Goal: Transaction & Acquisition: Obtain resource

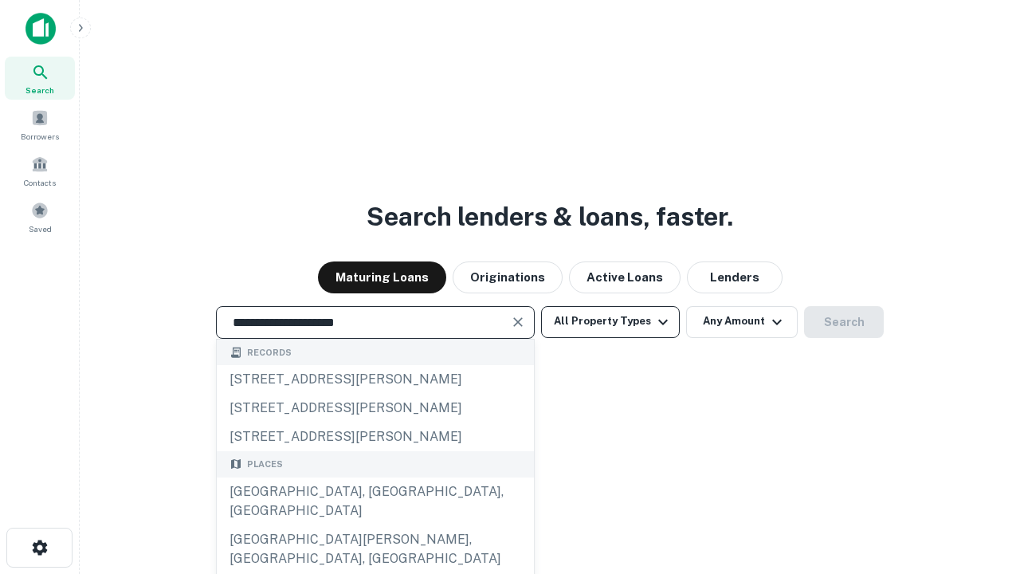
click at [375, 525] on div "Santa Monica, CA, USA" at bounding box center [375, 501] width 317 height 48
type input "**********"
click at [611, 321] on button "All Property Types" at bounding box center [610, 322] width 139 height 32
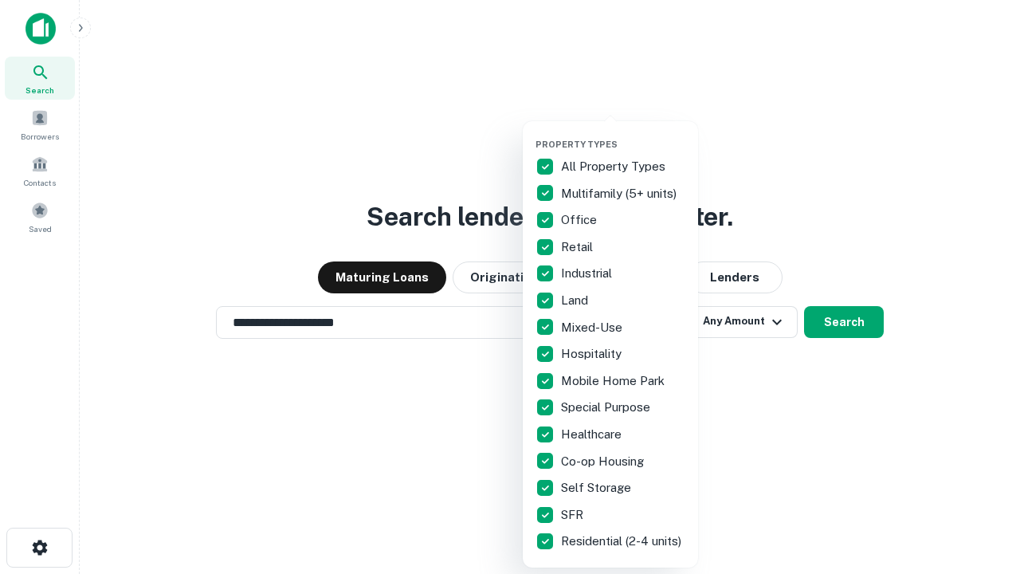
click at [623, 134] on button "button" at bounding box center [623, 134] width 175 height 1
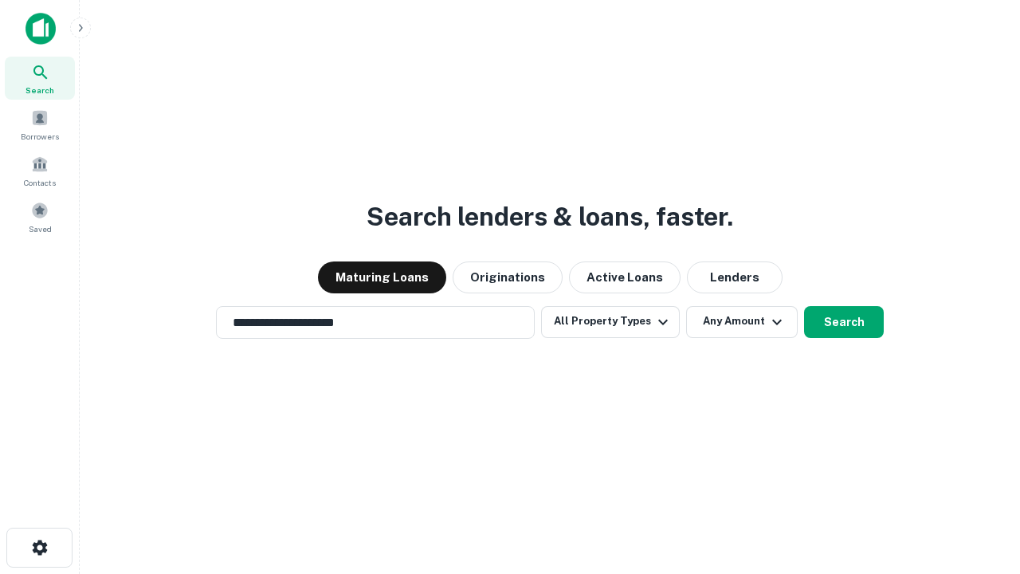
scroll to position [10, 192]
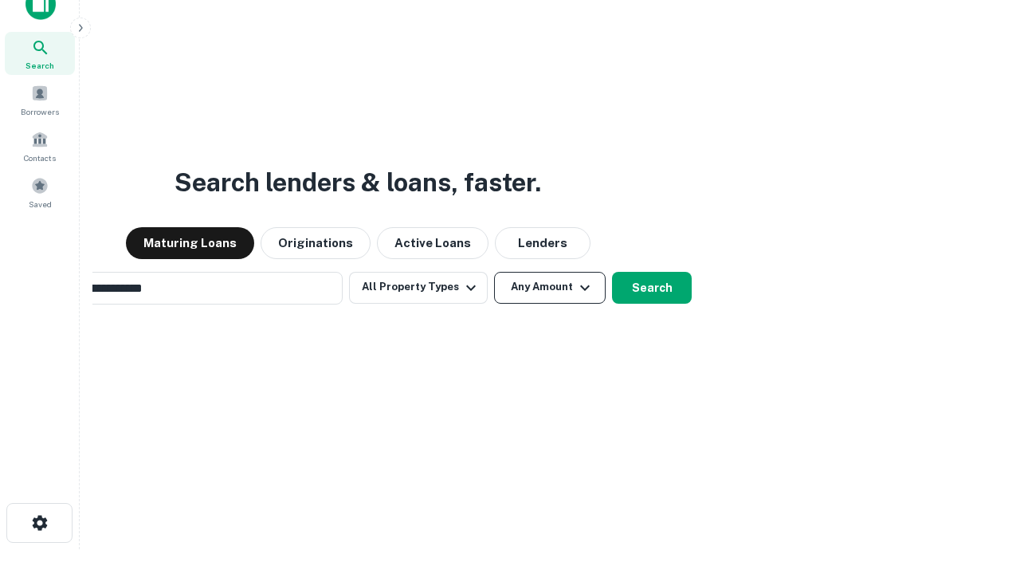
click at [494, 272] on button "Any Amount" at bounding box center [550, 288] width 112 height 32
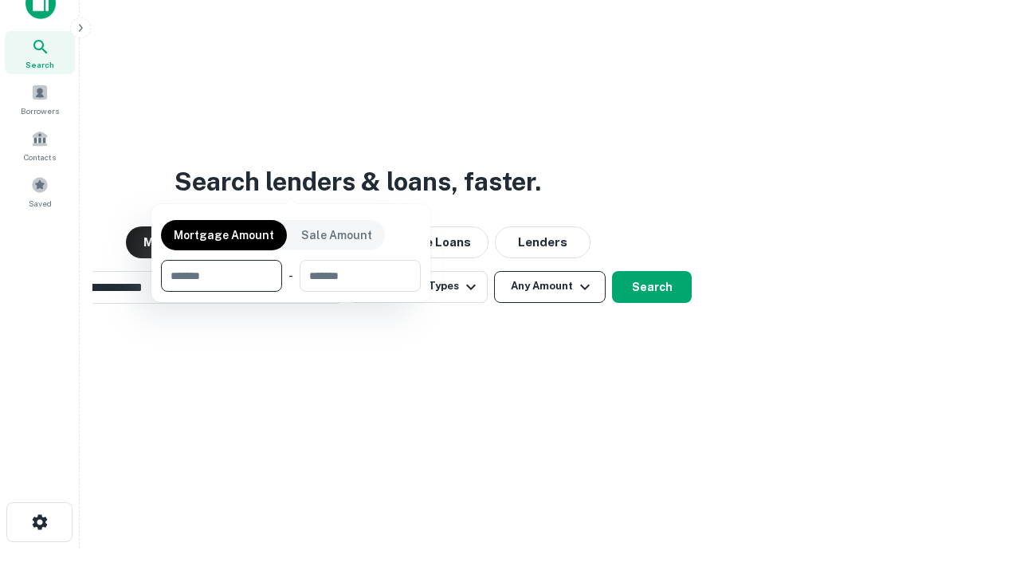
scroll to position [115, 451]
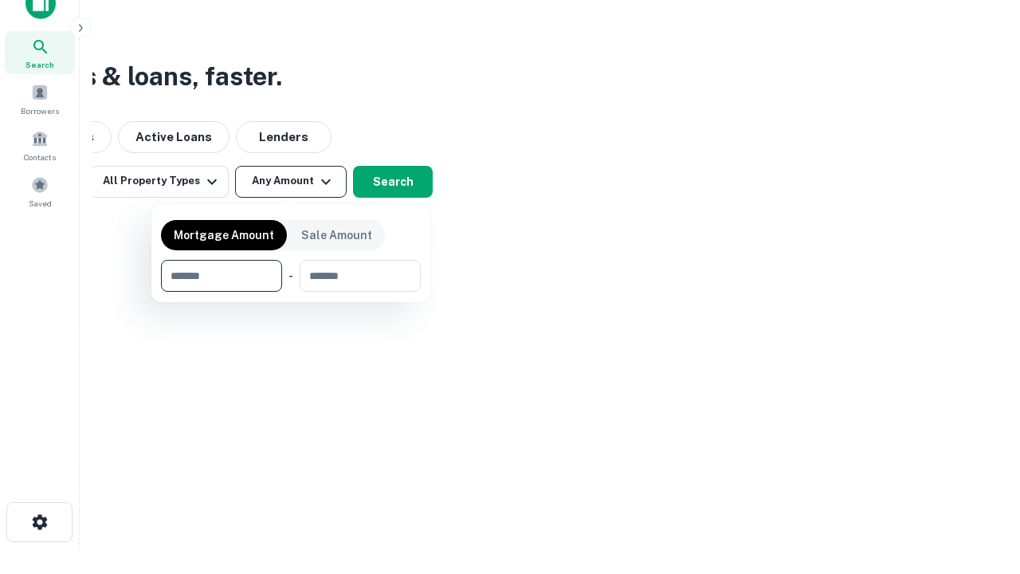
type input "*******"
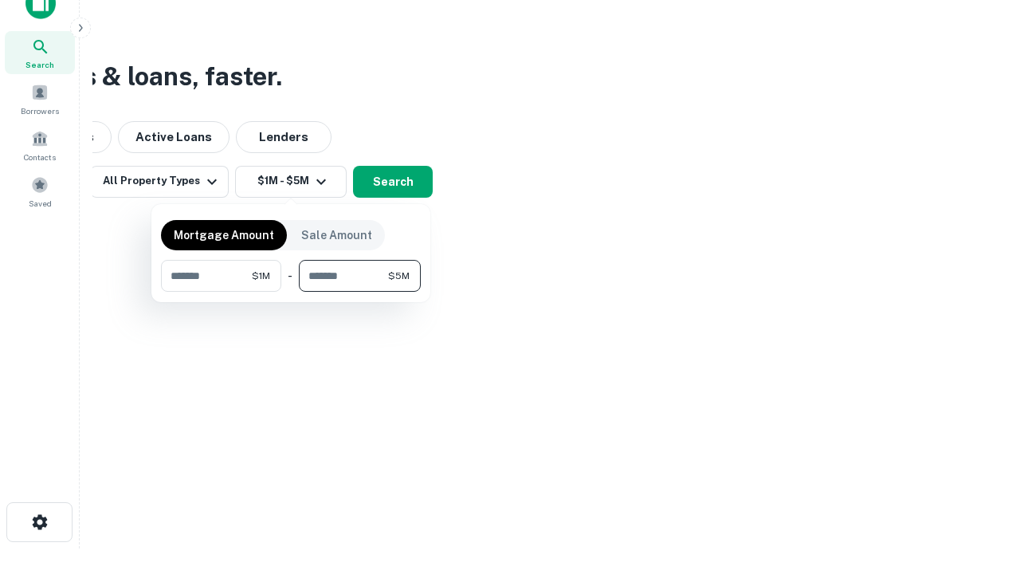
type input "*******"
click at [291, 292] on button "button" at bounding box center [291, 292] width 260 height 1
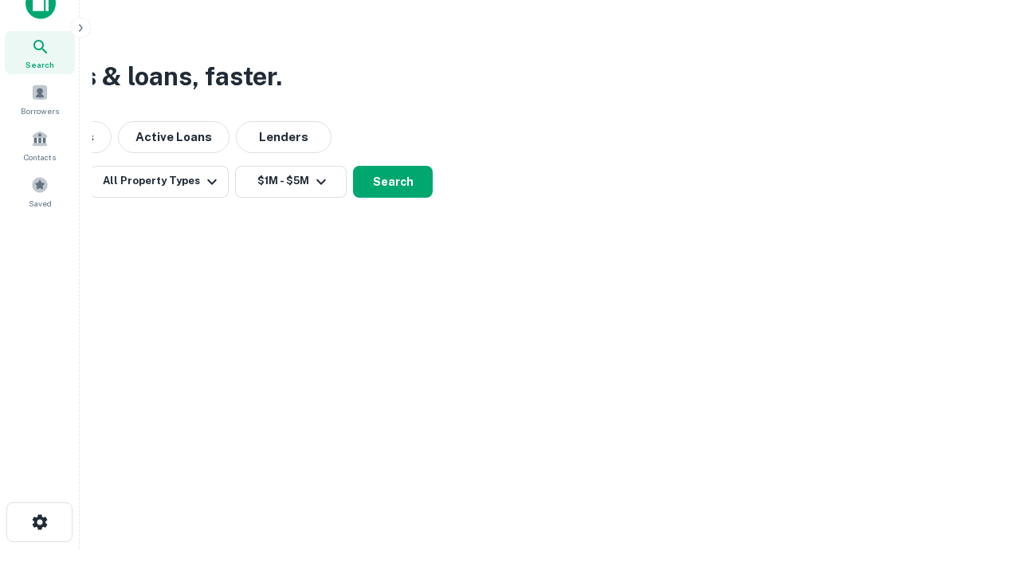
scroll to position [10, 294]
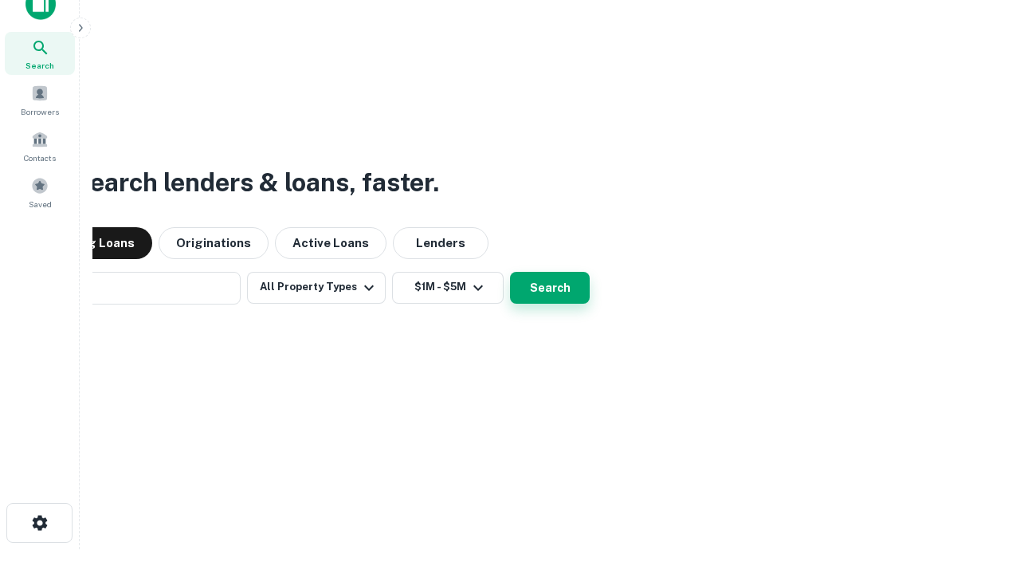
click at [510, 272] on button "Search" at bounding box center [550, 288] width 80 height 32
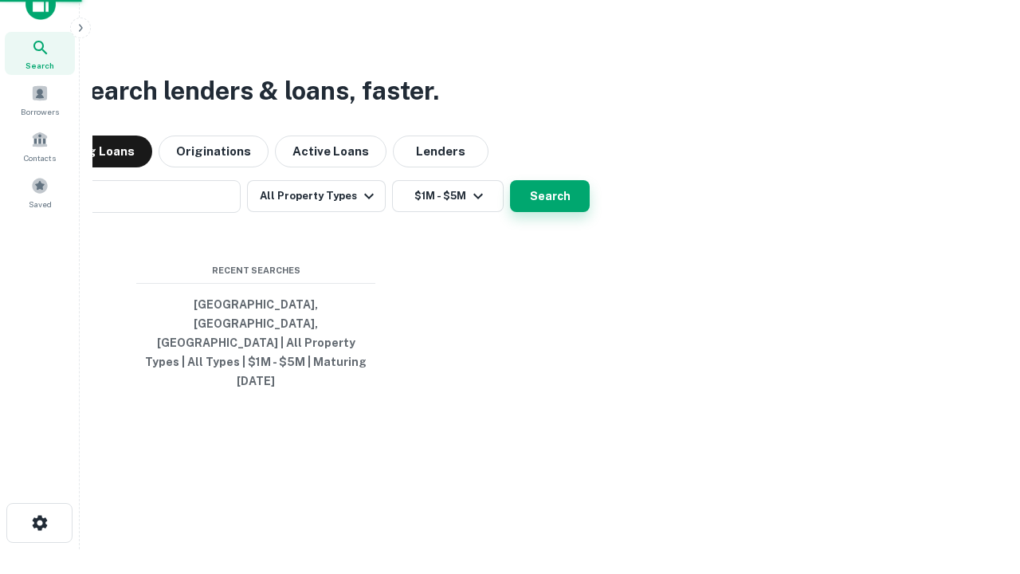
scroll to position [42, 451]
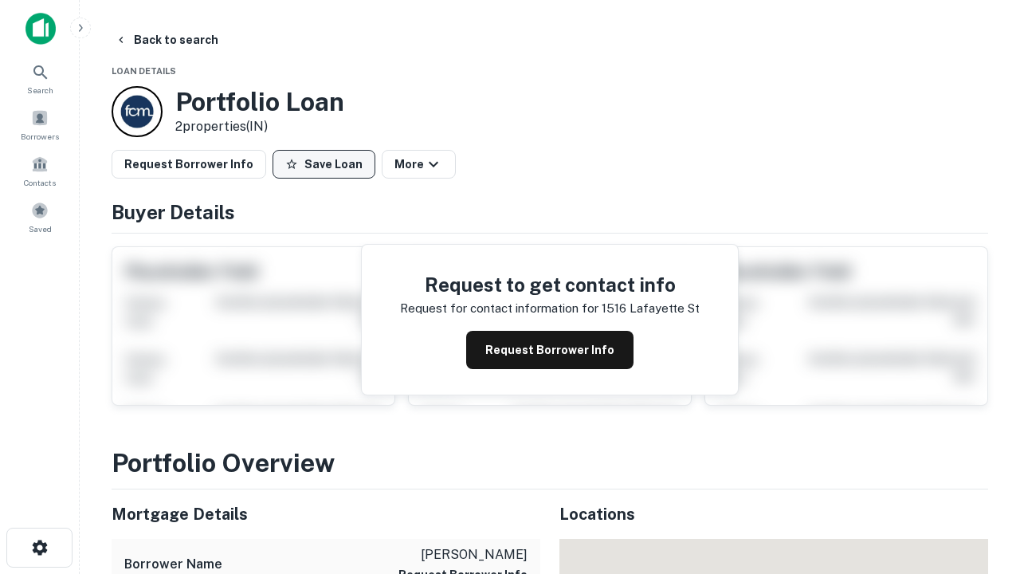
click at [324, 164] on button "Save Loan" at bounding box center [324, 164] width 103 height 29
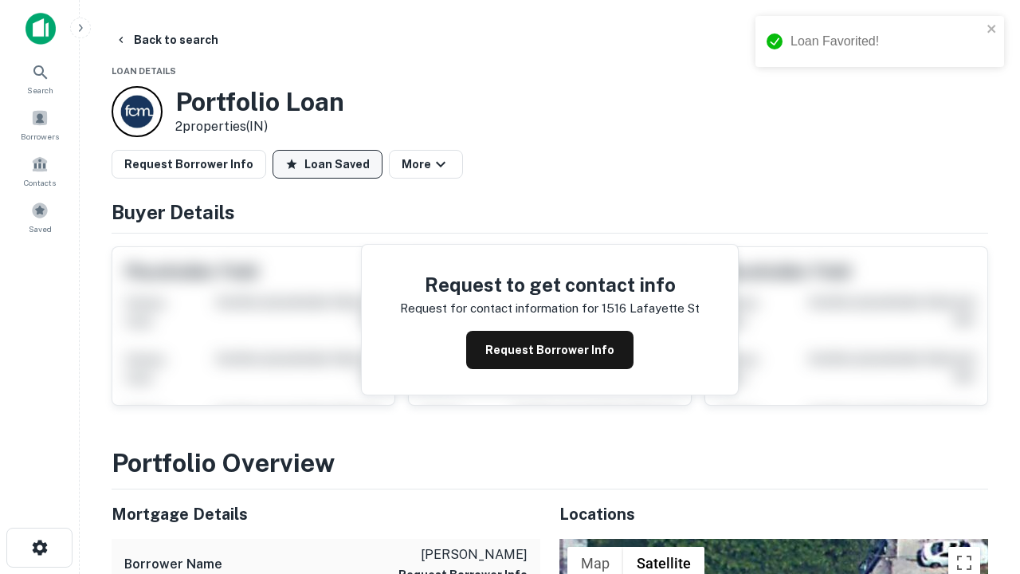
click at [328, 164] on button "Loan Saved" at bounding box center [328, 164] width 110 height 29
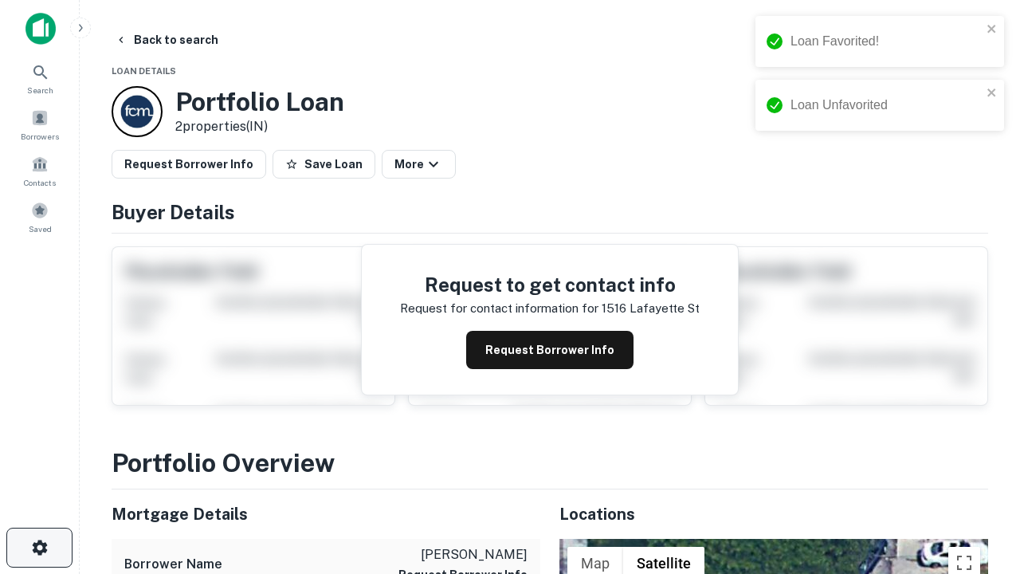
click at [39, 548] on icon "button" at bounding box center [39, 547] width 19 height 19
